Goal: Task Accomplishment & Management: Use online tool/utility

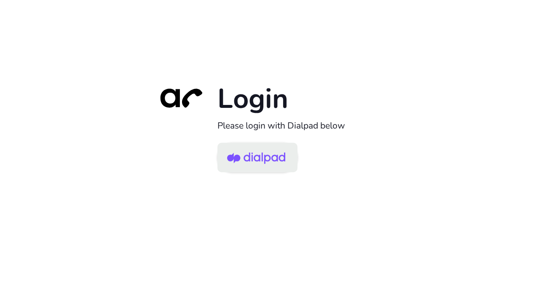
click at [265, 164] on img at bounding box center [256, 158] width 58 height 27
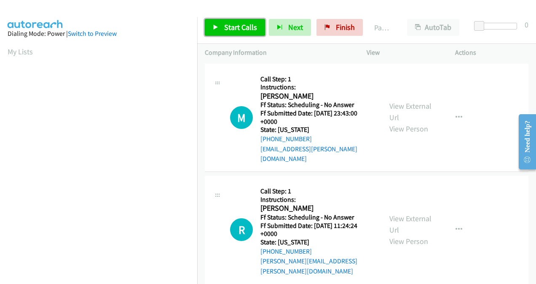
click at [223, 27] on link "Start Calls" at bounding box center [235, 27] width 60 height 17
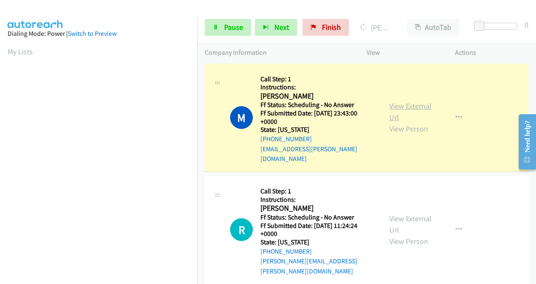
click at [390, 102] on link "View External Url" at bounding box center [411, 111] width 42 height 21
click at [395, 214] on link "View External Url" at bounding box center [411, 224] width 42 height 21
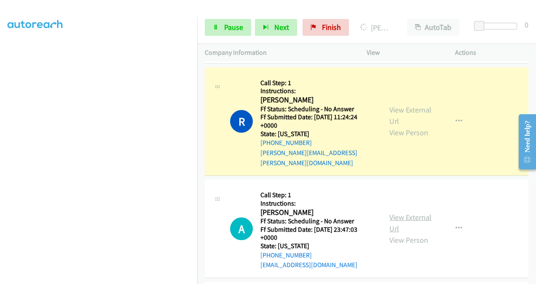
scroll to position [211, 0]
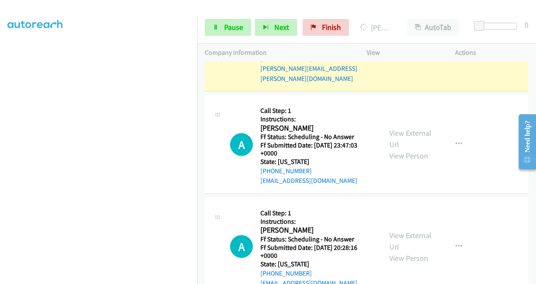
click at [394, 127] on div "View External Url View Person" at bounding box center [411, 144] width 43 height 34
click at [392, 128] on link "View External Url" at bounding box center [411, 138] width 42 height 21
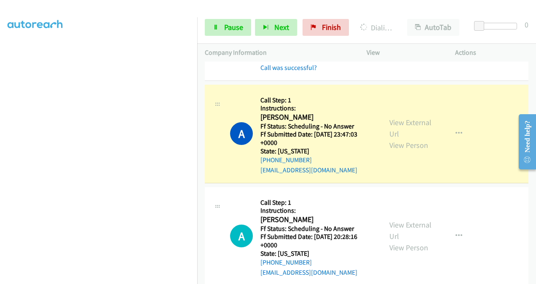
scroll to position [253, 0]
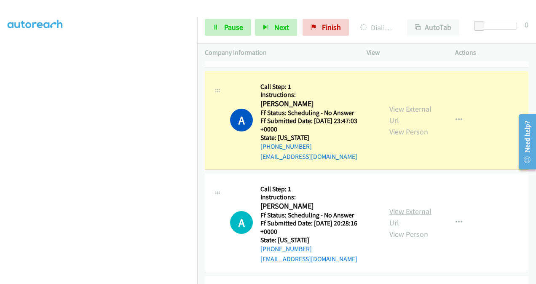
click at [394, 207] on link "View External Url" at bounding box center [411, 217] width 42 height 21
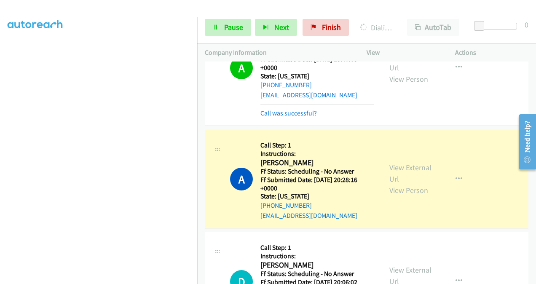
scroll to position [380, 0]
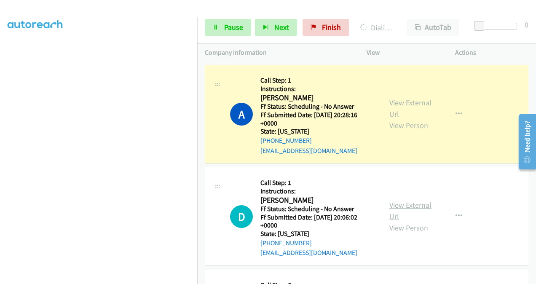
click at [395, 200] on link "View External Url" at bounding box center [411, 210] width 42 height 21
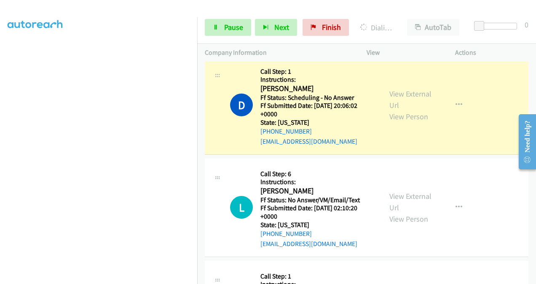
scroll to position [548, 0]
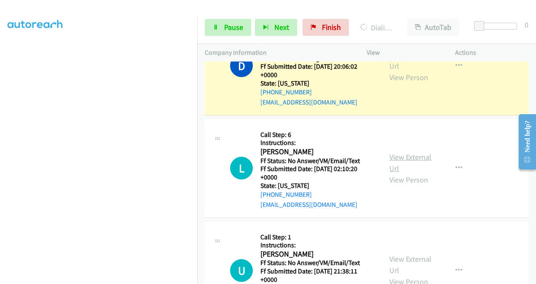
click at [390, 152] on link "View External Url" at bounding box center [411, 162] width 42 height 21
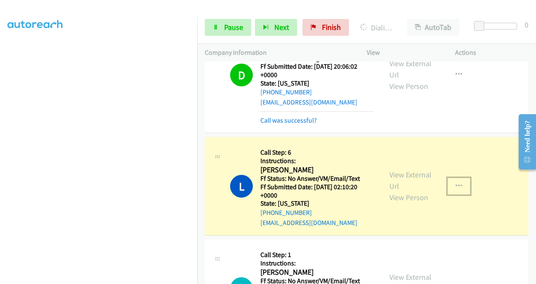
click at [456, 183] on icon "button" at bounding box center [459, 186] width 7 height 7
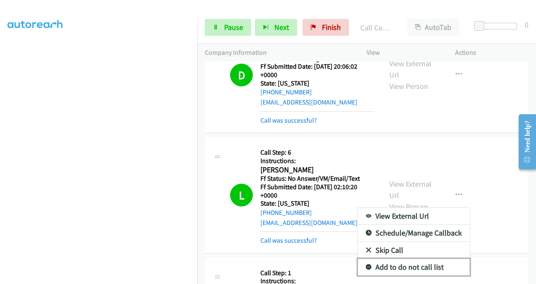
click at [392, 259] on link "Add to do not call list" at bounding box center [414, 267] width 112 height 17
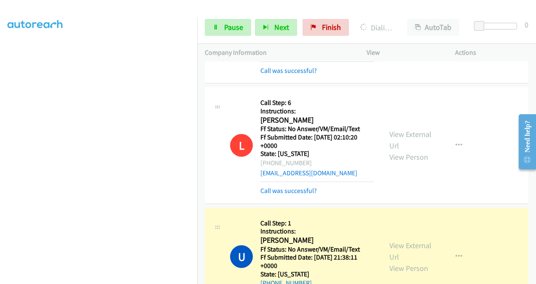
scroll to position [675, 0]
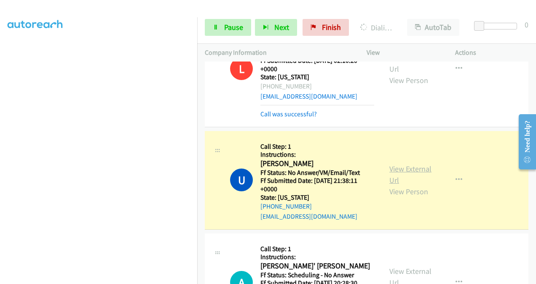
click at [394, 164] on link "View External Url" at bounding box center [411, 174] width 42 height 21
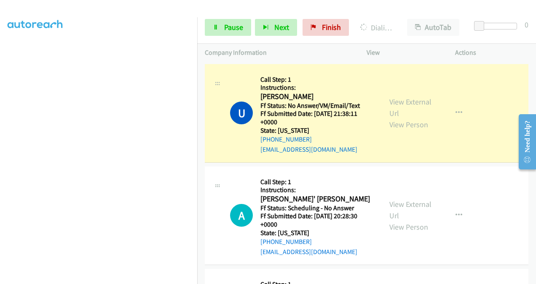
scroll to position [759, 0]
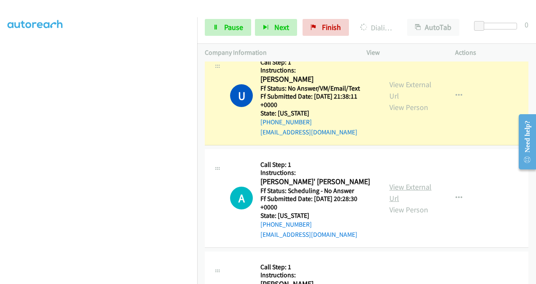
click at [392, 182] on link "View External Url" at bounding box center [411, 192] width 42 height 21
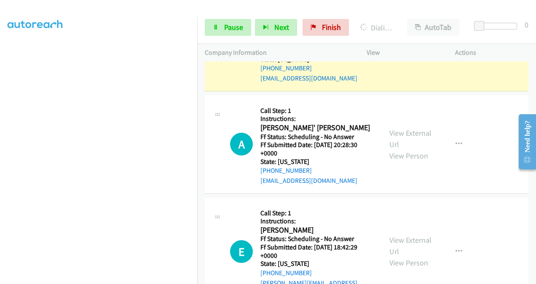
scroll to position [844, 0]
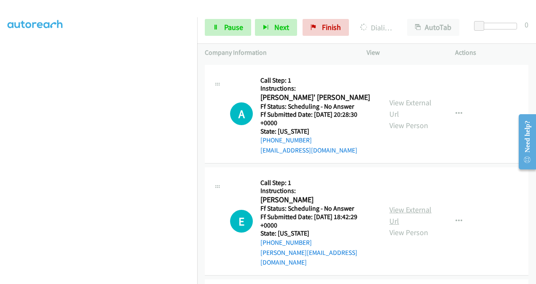
click at [390, 205] on link "View External Url" at bounding box center [411, 215] width 42 height 21
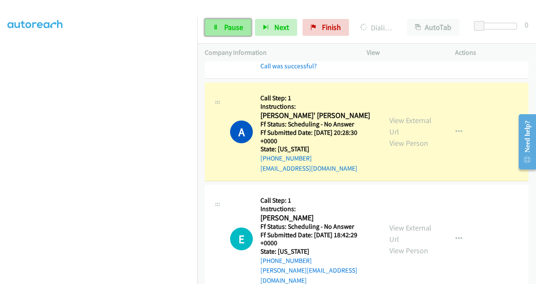
click at [224, 26] on span "Pause" at bounding box center [233, 27] width 19 height 10
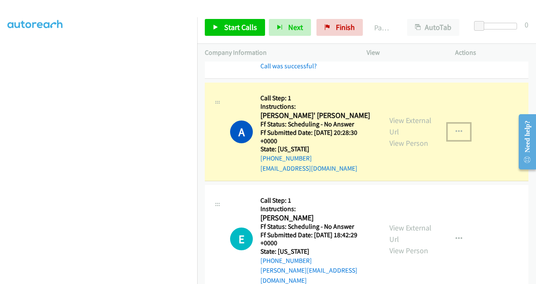
click at [456, 129] on icon "button" at bounding box center [459, 132] width 7 height 7
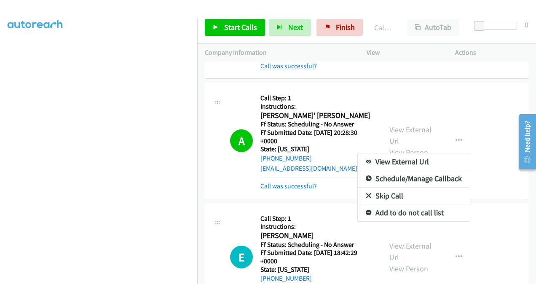
click at [296, 164] on div at bounding box center [268, 142] width 536 height 284
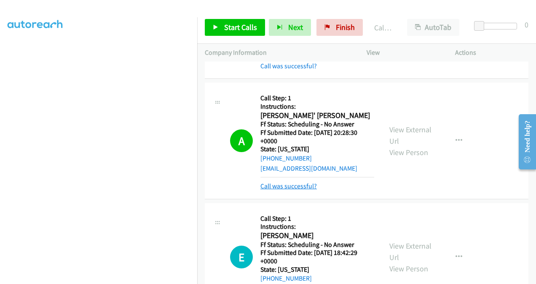
click at [293, 182] on link "Call was successful?" at bounding box center [289, 186] width 57 height 8
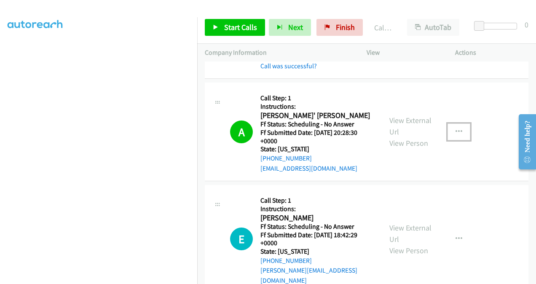
click at [456, 129] on icon "button" at bounding box center [459, 132] width 7 height 7
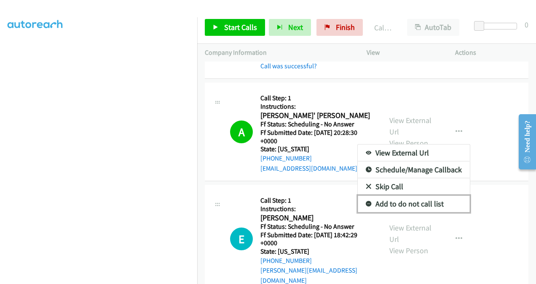
click at [393, 196] on link "Add to do not call list" at bounding box center [414, 204] width 112 height 17
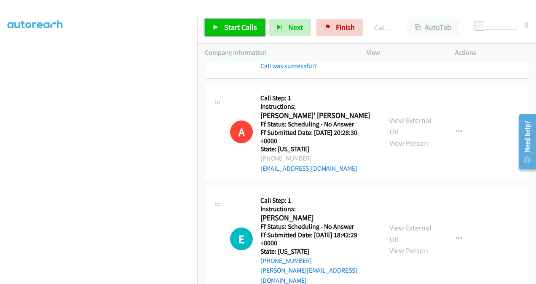
click at [224, 28] on span "Start Calls" at bounding box center [240, 27] width 33 height 10
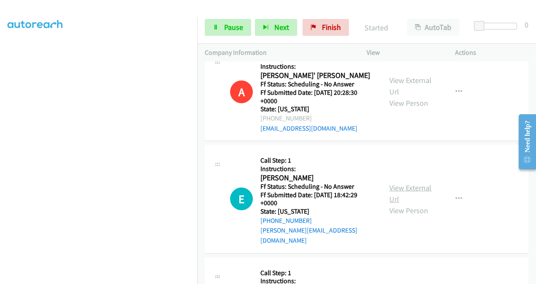
scroll to position [928, 0]
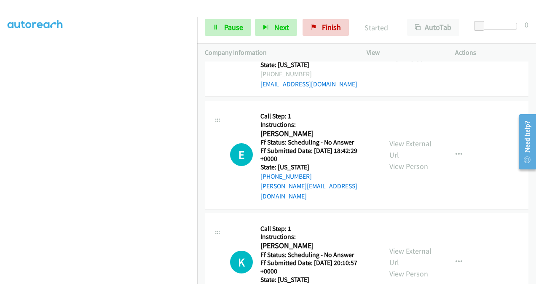
click at [391, 245] on div "View External Url View Person" at bounding box center [411, 262] width 43 height 34
click at [391, 246] on link "View External Url" at bounding box center [411, 256] width 42 height 21
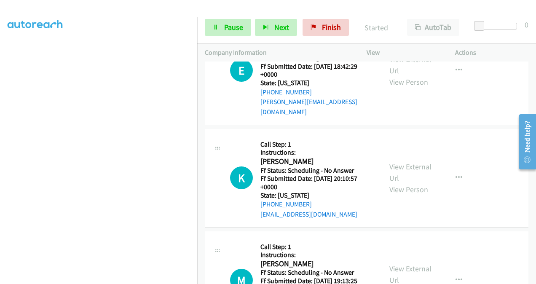
scroll to position [1054, 0]
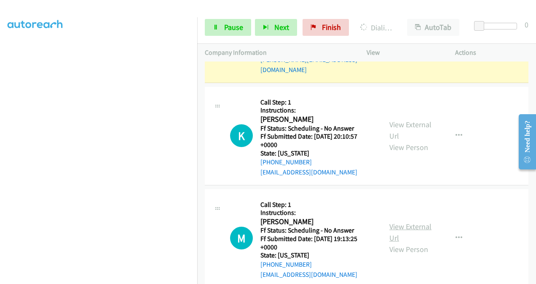
click at [397, 222] on link "View External Url" at bounding box center [411, 232] width 42 height 21
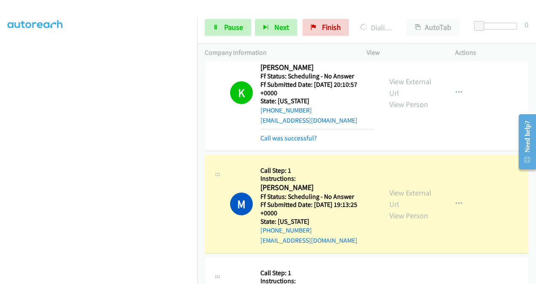
scroll to position [1199, 0]
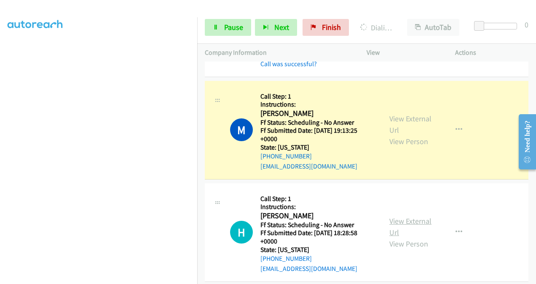
click at [390, 216] on link "View External Url" at bounding box center [411, 226] width 42 height 21
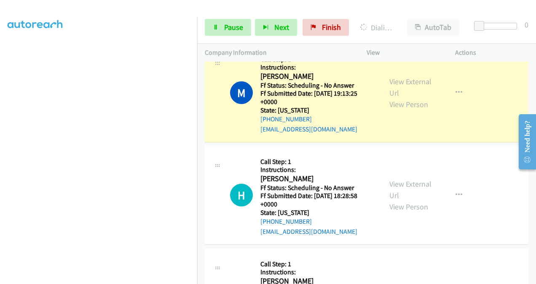
scroll to position [1283, 0]
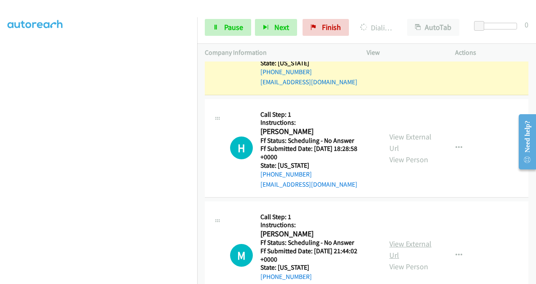
click at [390, 239] on link "View External Url" at bounding box center [411, 249] width 42 height 21
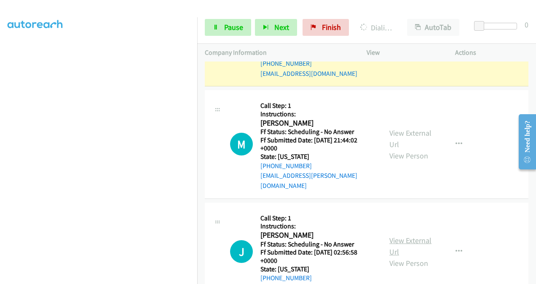
scroll to position [1452, 0]
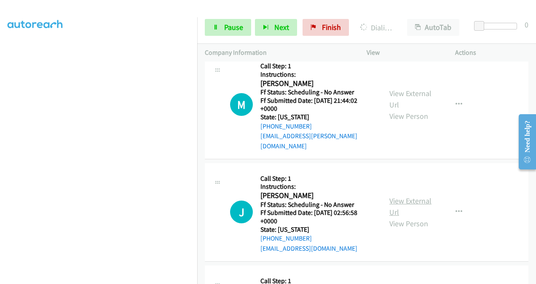
click at [395, 196] on link "View External Url" at bounding box center [411, 206] width 42 height 21
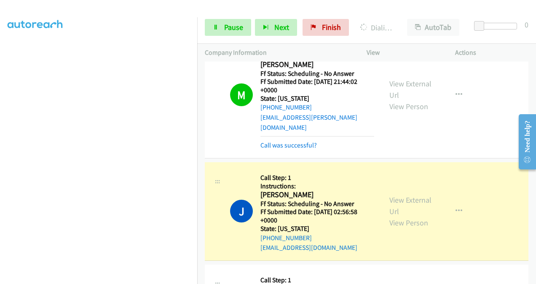
scroll to position [1536, 0]
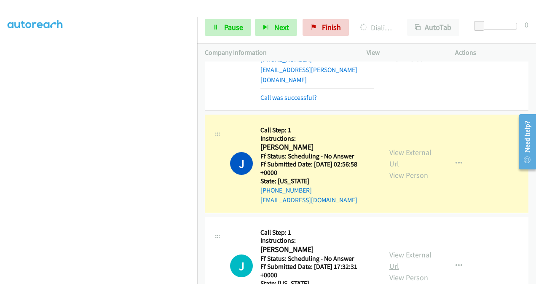
click at [396, 250] on link "View External Url" at bounding box center [411, 260] width 42 height 21
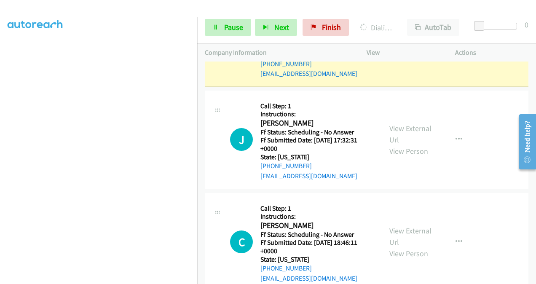
scroll to position [1681, 0]
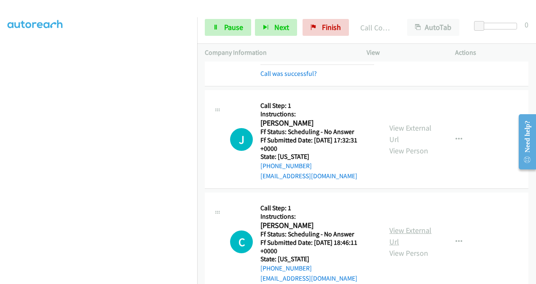
click at [391, 226] on link "View External Url" at bounding box center [411, 236] width 42 height 21
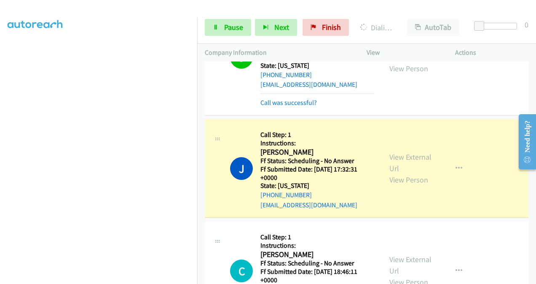
scroll to position [1639, 0]
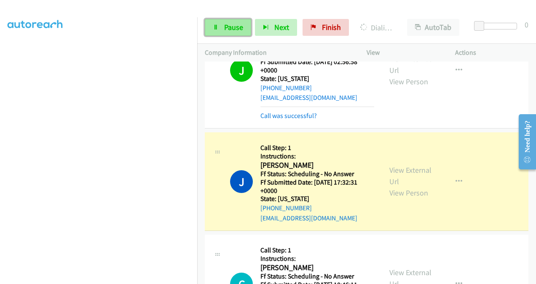
click at [229, 27] on span "Pause" at bounding box center [233, 27] width 19 height 10
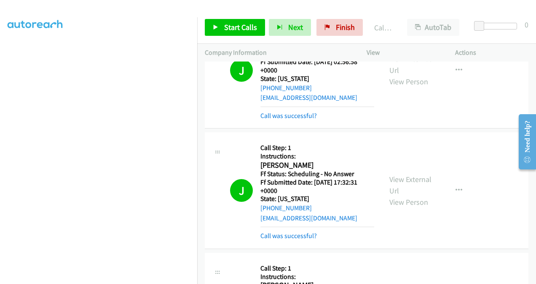
scroll to position [189, 0]
